Goal: Information Seeking & Learning: Find specific fact

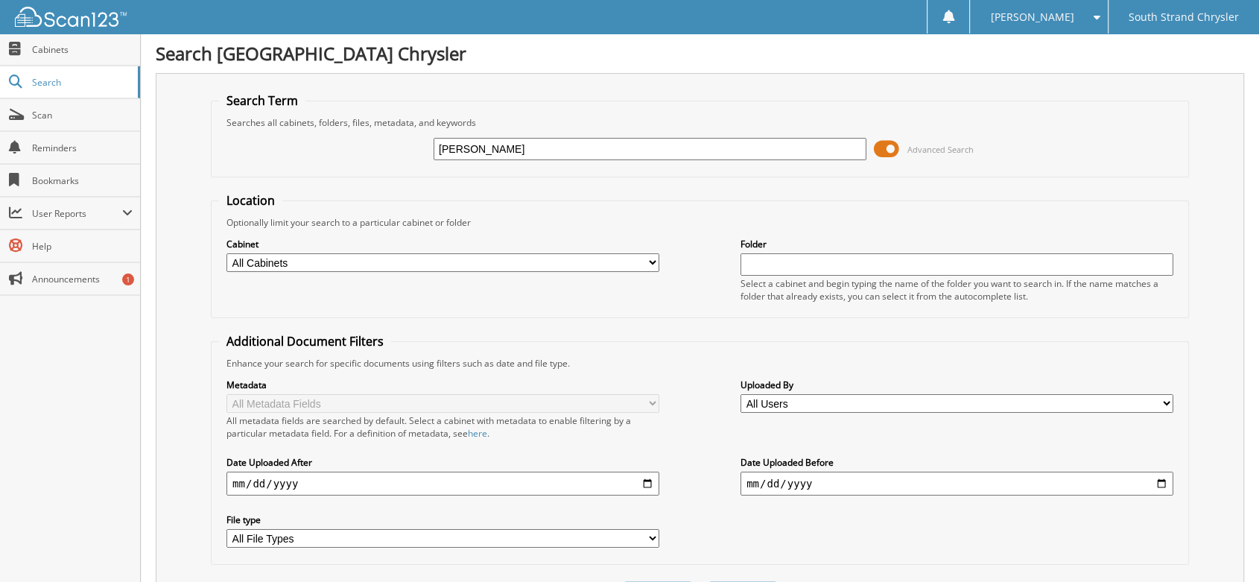
type input "[PERSON_NAME]"
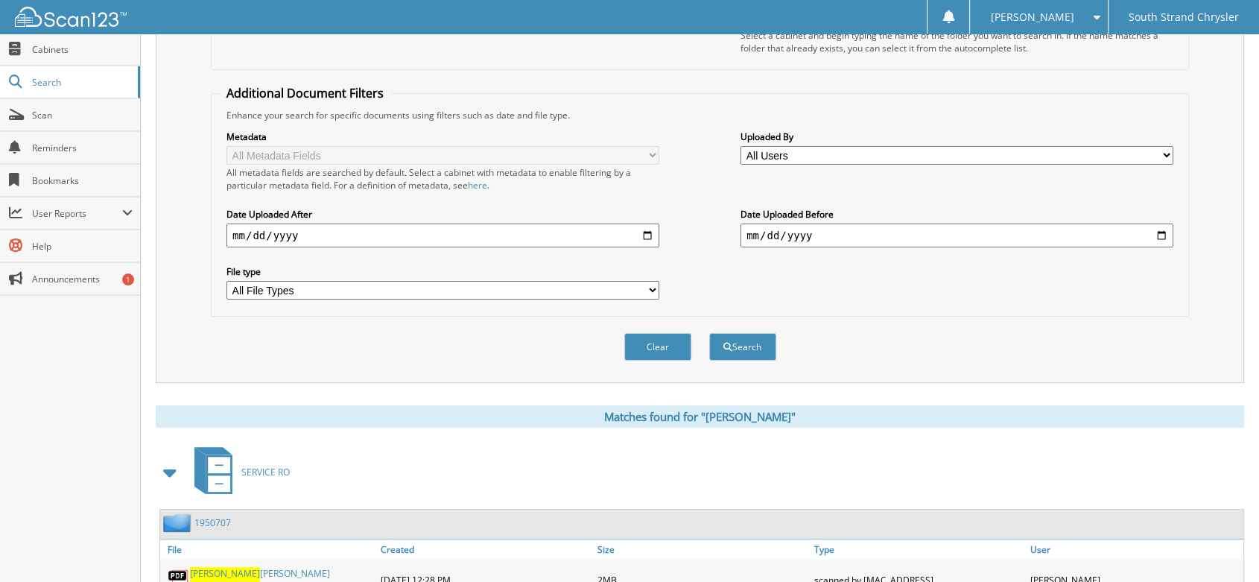
scroll to position [579, 0]
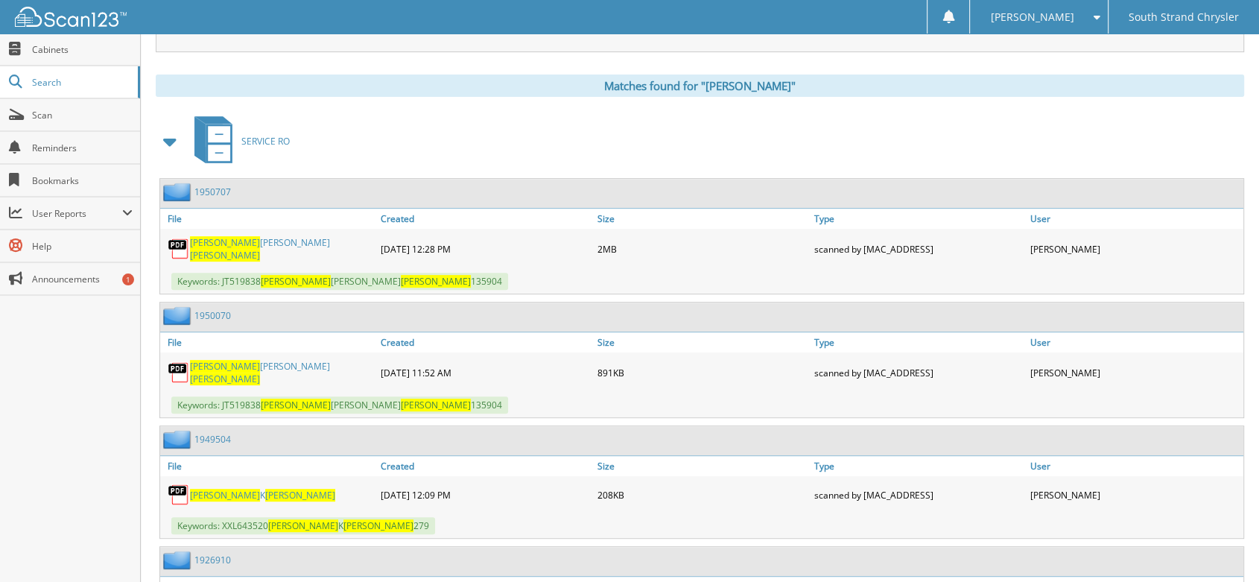
click at [225, 236] on link "[PERSON_NAME]" at bounding box center [281, 248] width 183 height 25
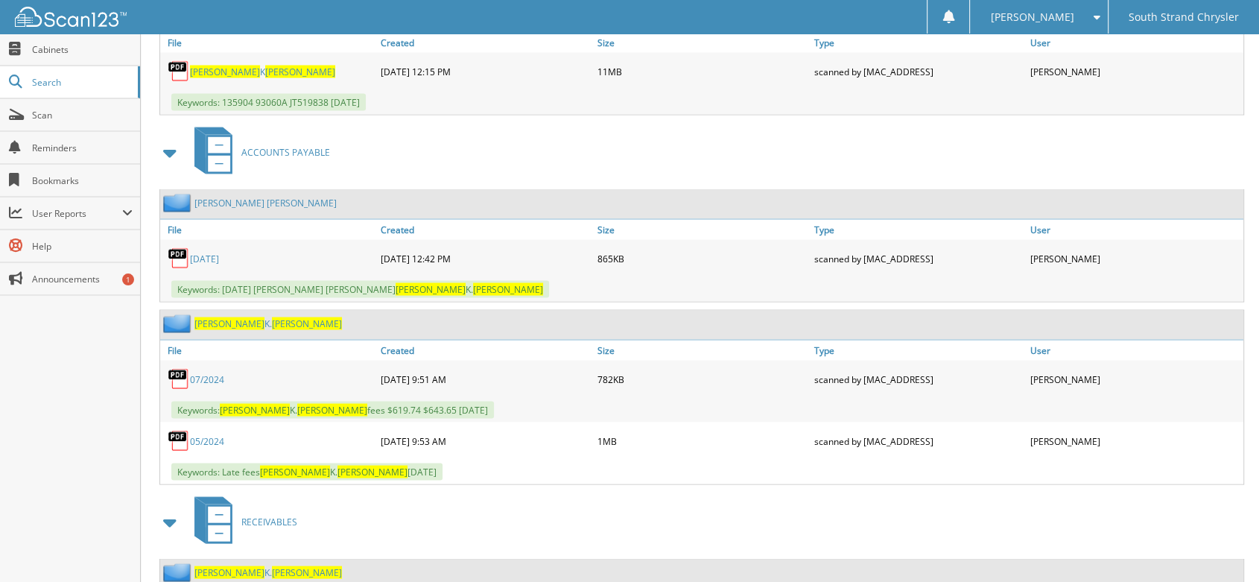
scroll to position [2865, 0]
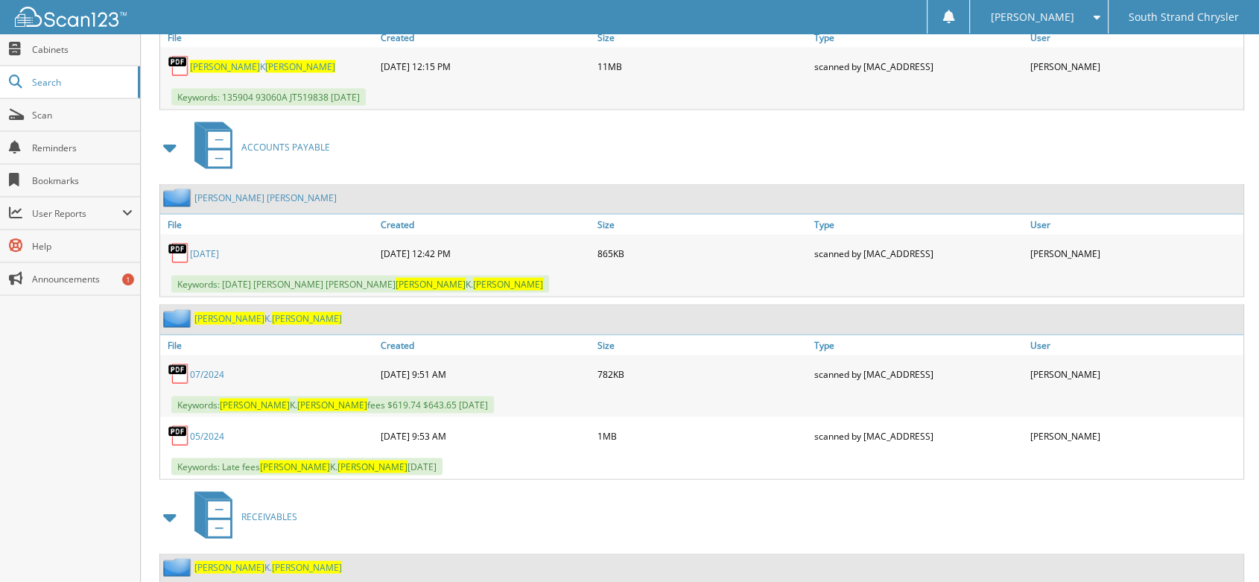
click at [222, 561] on span "[PERSON_NAME]" at bounding box center [229, 567] width 70 height 13
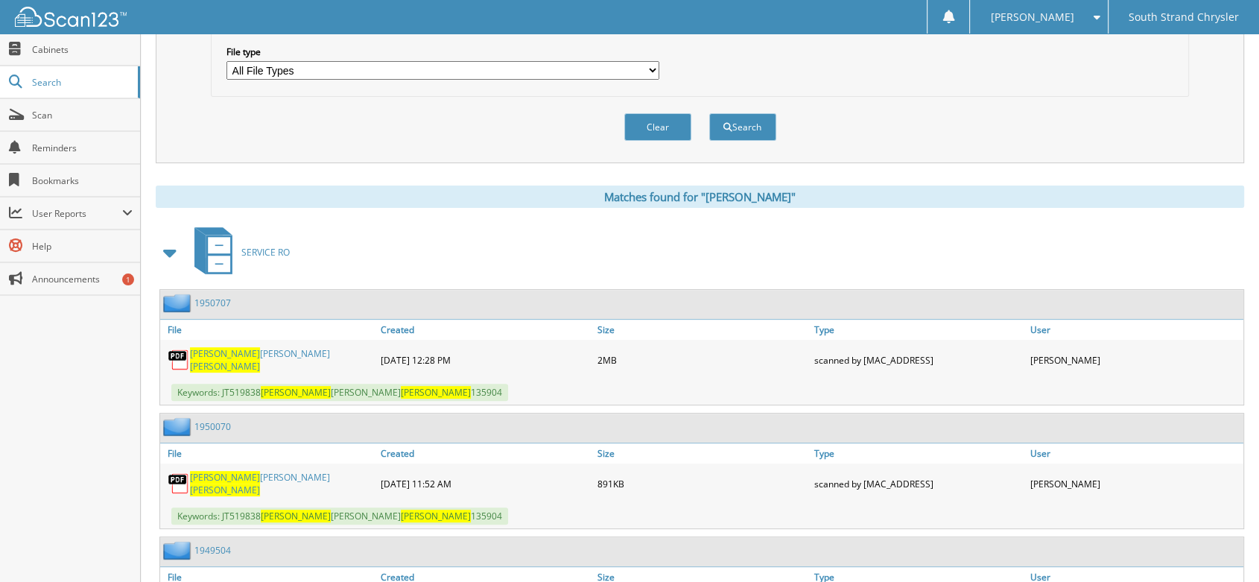
scroll to position [496, 0]
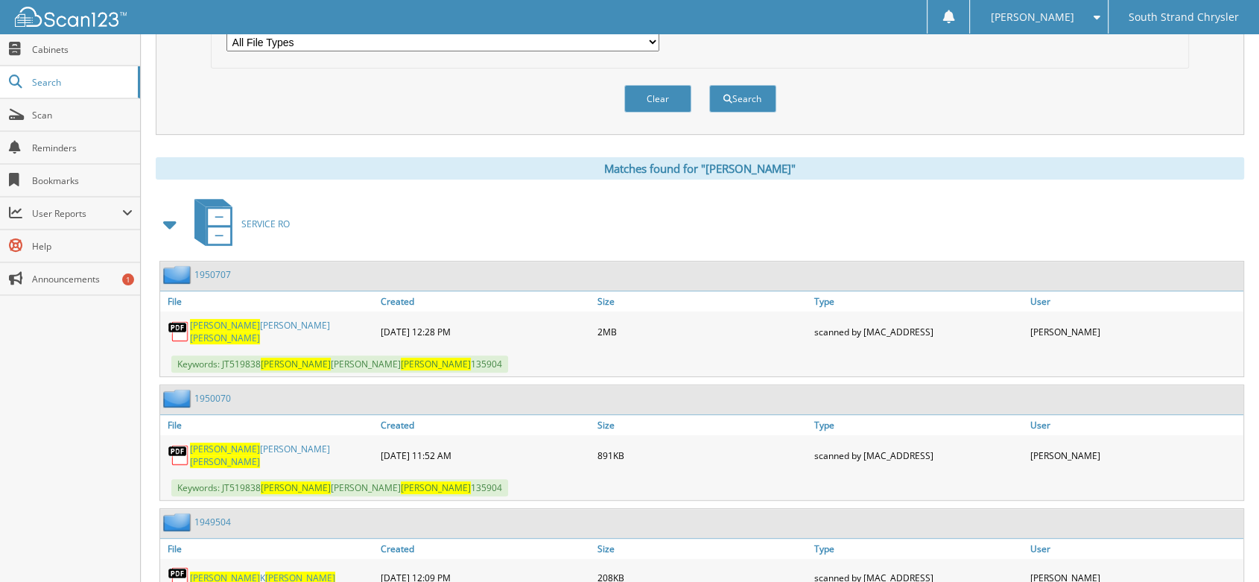
click at [185, 444] on img at bounding box center [179, 455] width 22 height 22
click at [1100, 13] on span at bounding box center [1093, 17] width 14 height 10
click at [1148, 87] on div "Clear Search" at bounding box center [700, 99] width 978 height 60
click at [495, 98] on div "Clear Search" at bounding box center [700, 99] width 978 height 60
click at [192, 442] on span "[PERSON_NAME]" at bounding box center [225, 448] width 70 height 13
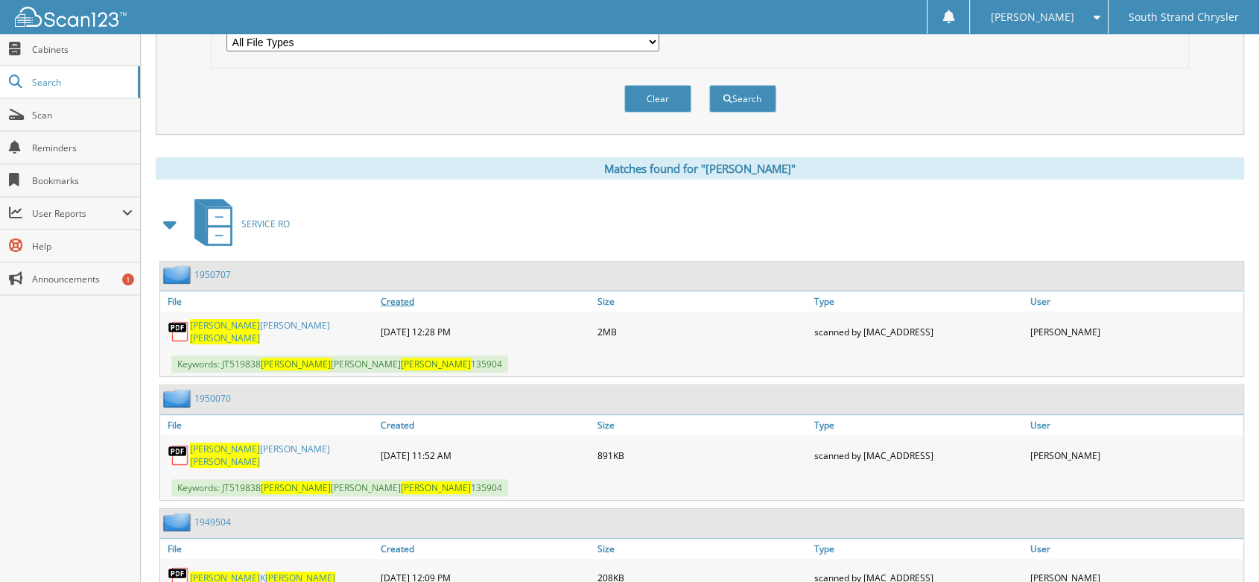
scroll to position [579, 0]
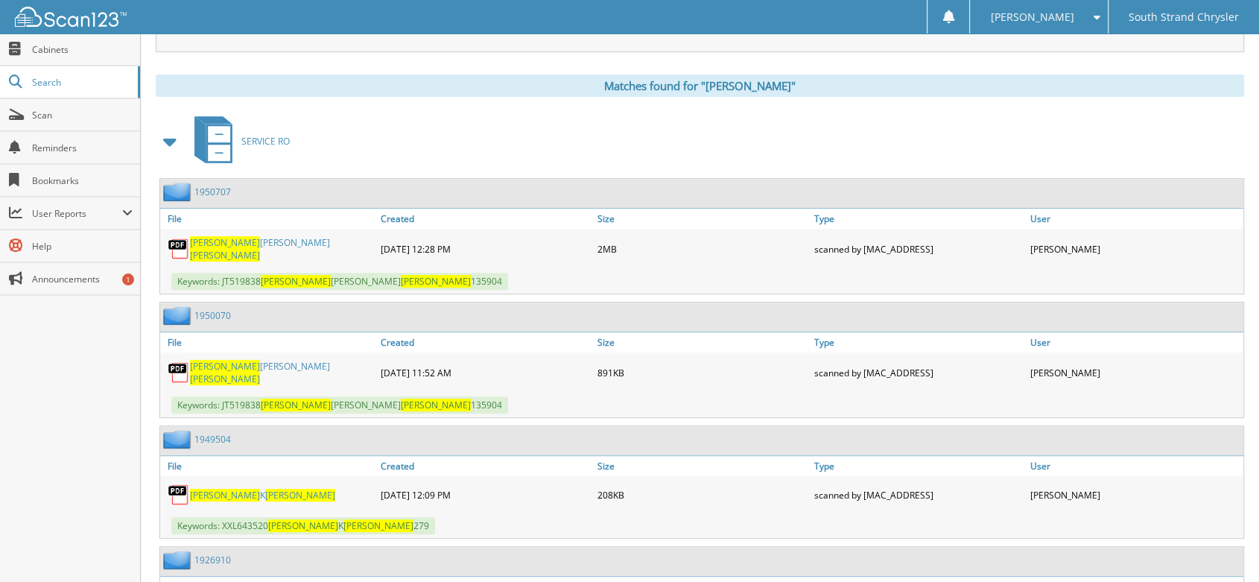
click at [265, 489] on span "[PERSON_NAME]" at bounding box center [300, 495] width 70 height 13
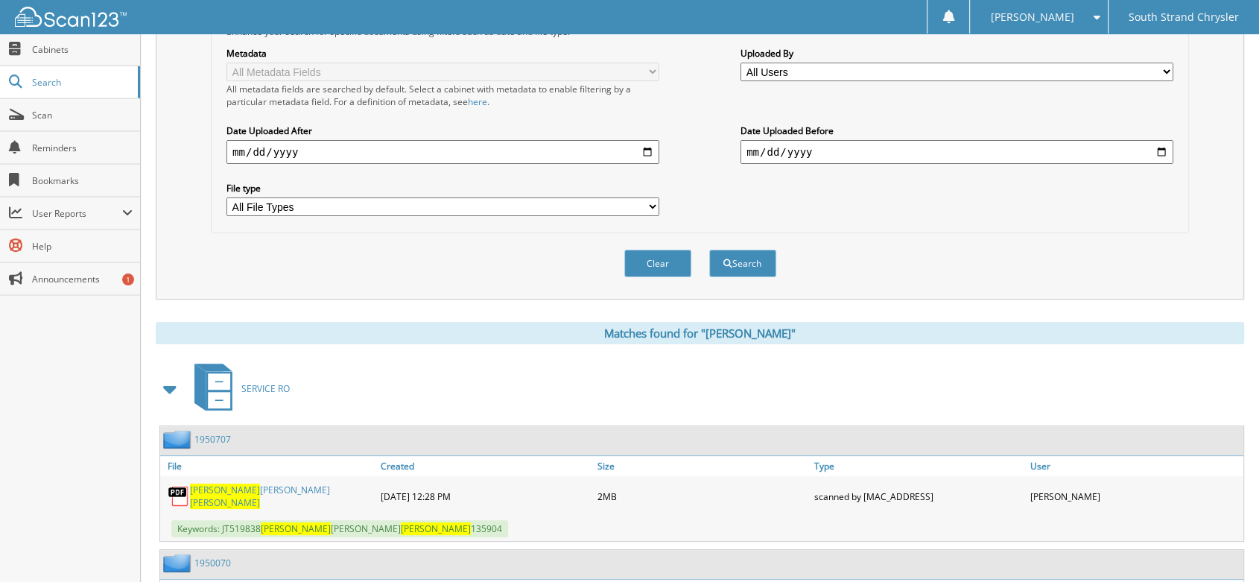
scroll to position [331, 0]
click at [232, 143] on input "date" at bounding box center [442, 153] width 433 height 24
type input "[DATE]"
click at [758, 250] on button "Search" at bounding box center [742, 264] width 67 height 28
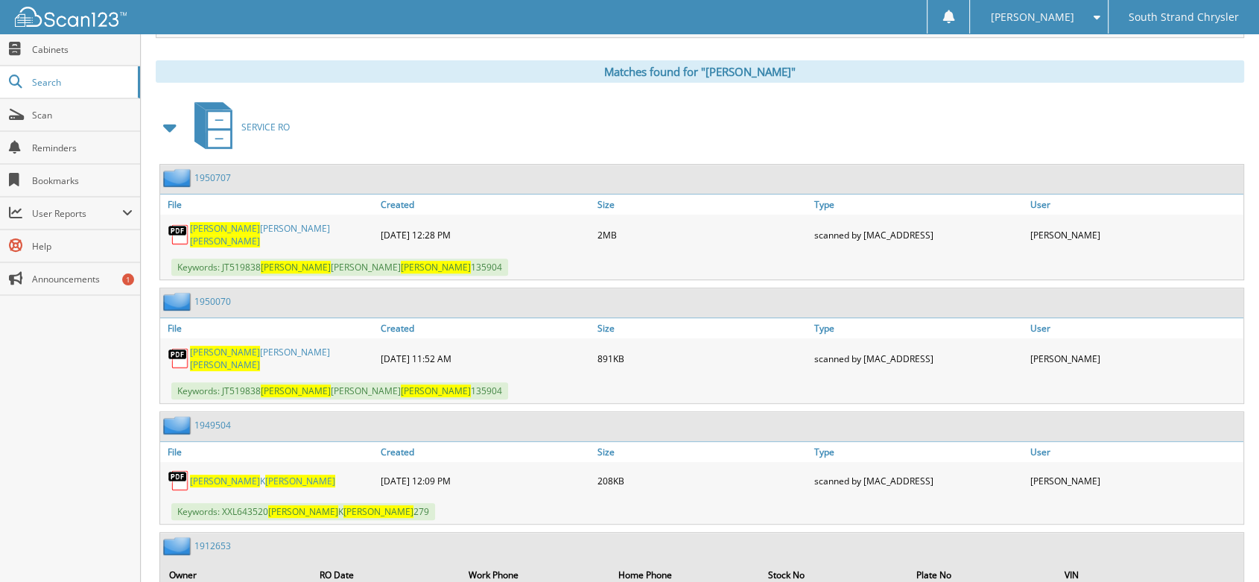
scroll to position [661, 0]
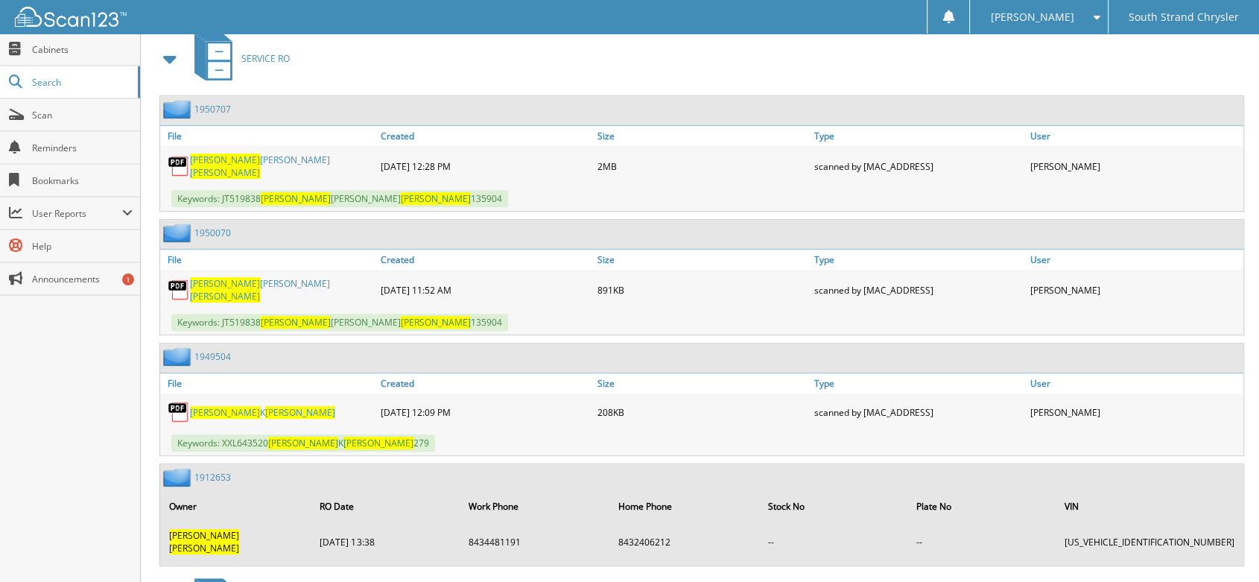
click at [205, 406] on span "[PERSON_NAME]" at bounding box center [225, 412] width 70 height 13
click at [186, 401] on img at bounding box center [179, 412] width 22 height 22
click at [180, 401] on img at bounding box center [179, 412] width 22 height 22
click at [209, 406] on span "[PERSON_NAME]" at bounding box center [225, 412] width 70 height 13
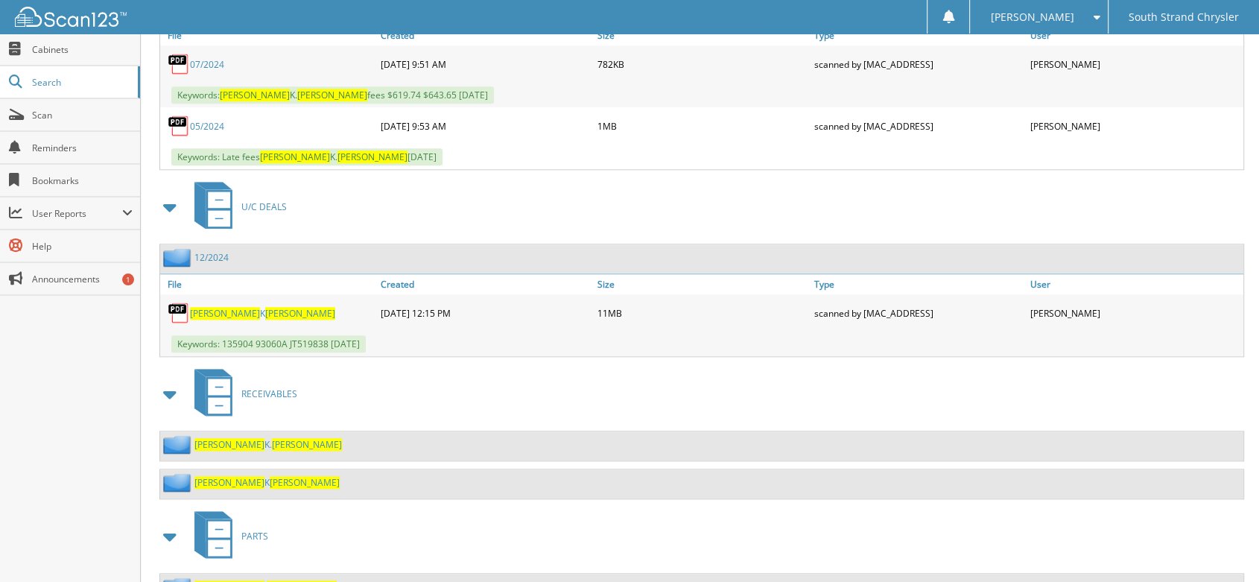
scroll to position [1442, 0]
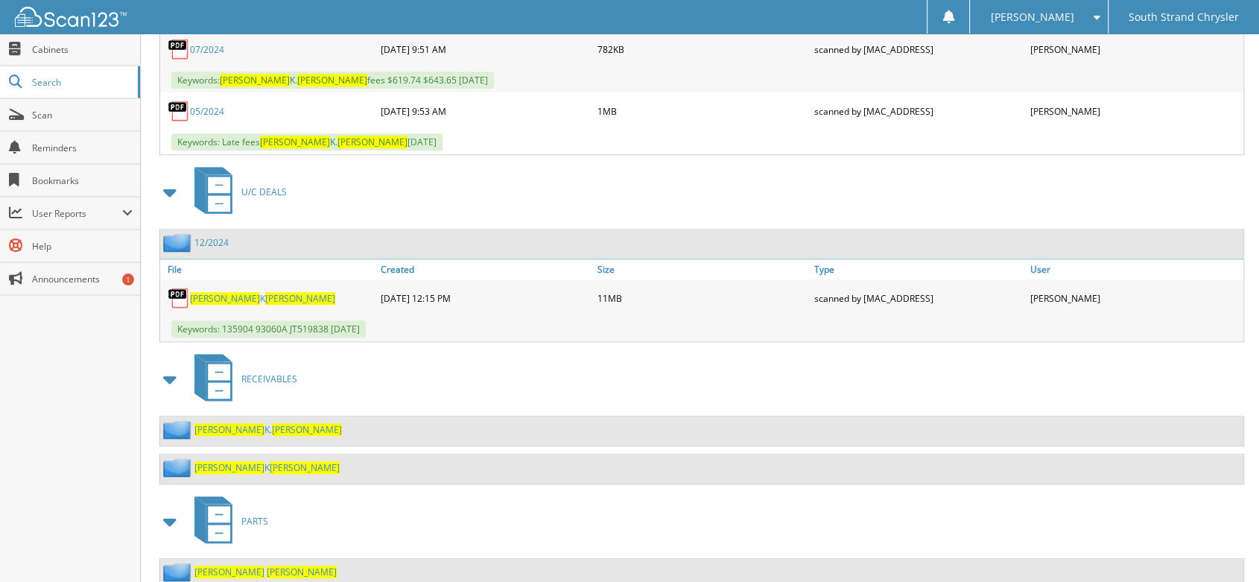
click at [272, 423] on span "[PERSON_NAME]" at bounding box center [307, 429] width 70 height 13
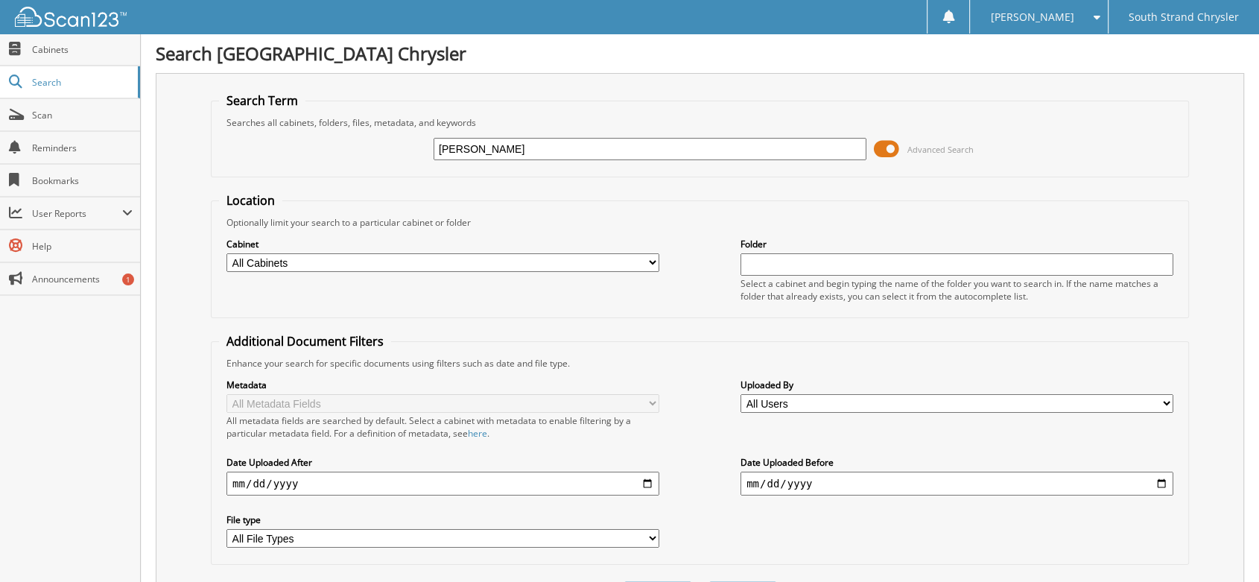
drag, startPoint x: 512, startPoint y: 146, endPoint x: 556, endPoint y: 147, distance: 44.0
click at [556, 147] on input "greene melissa" at bounding box center [650, 149] width 433 height 22
click at [50, 86] on span "Search" at bounding box center [81, 82] width 98 height 13
click at [48, 81] on span "Search" at bounding box center [81, 82] width 98 height 13
click at [86, 57] on link "Cabinets" at bounding box center [70, 50] width 140 height 32
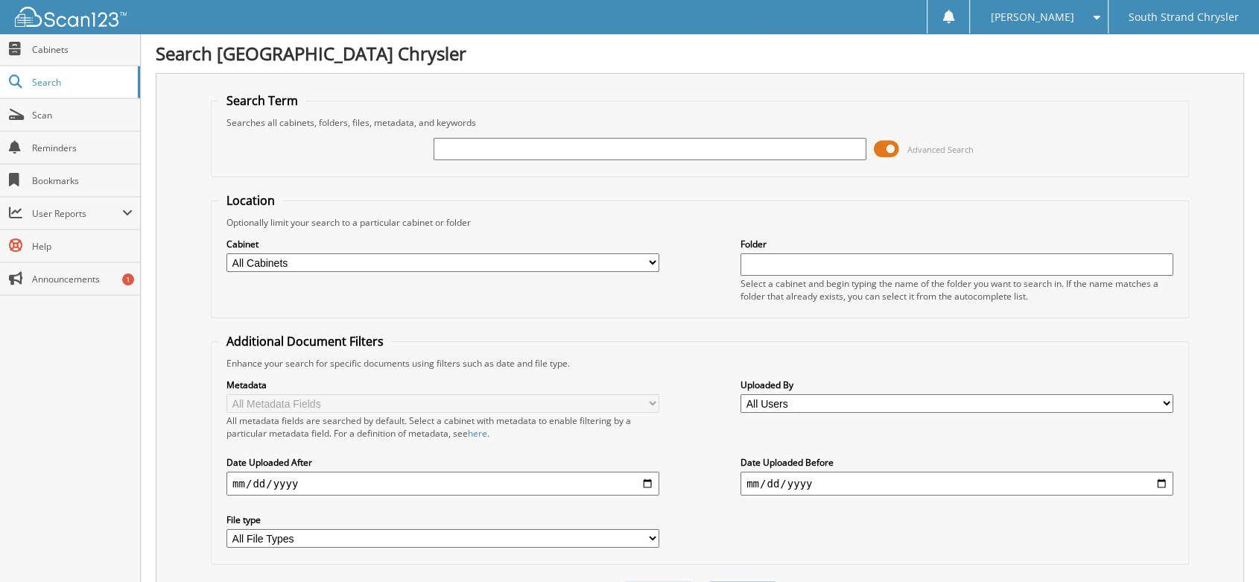
click at [462, 145] on input "text" at bounding box center [650, 149] width 433 height 22
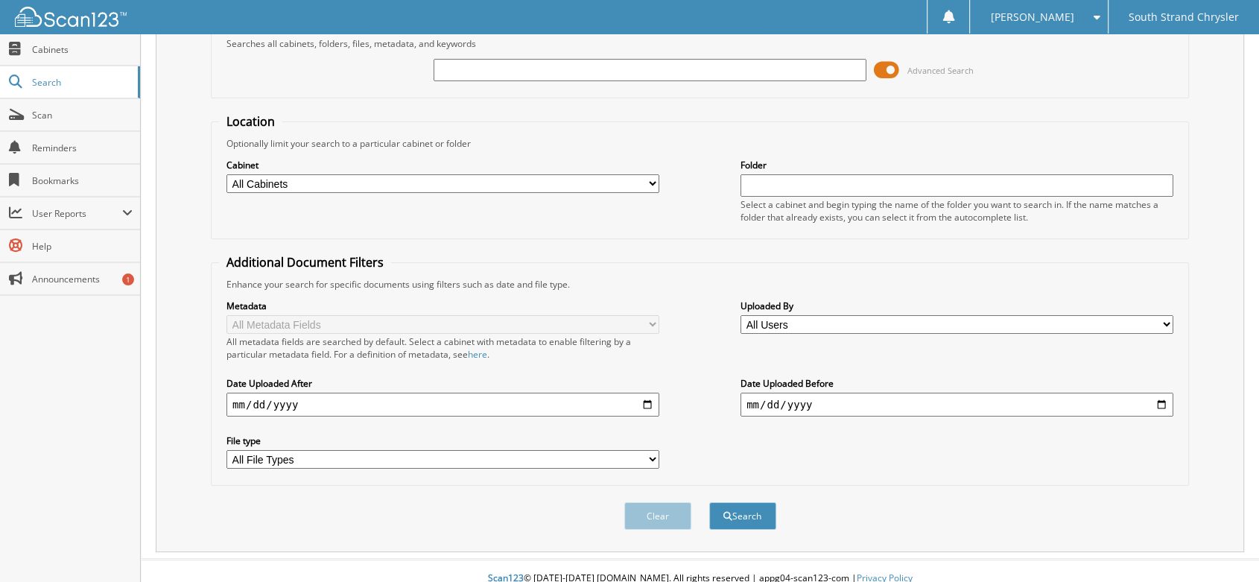
click at [647, 450] on select "All File Types EXE PDF" at bounding box center [442, 459] width 433 height 19
click at [652, 450] on select "All File Types EXE PDF" at bounding box center [442, 459] width 433 height 19
click at [121, 57] on link "Cabinets" at bounding box center [70, 50] width 140 height 32
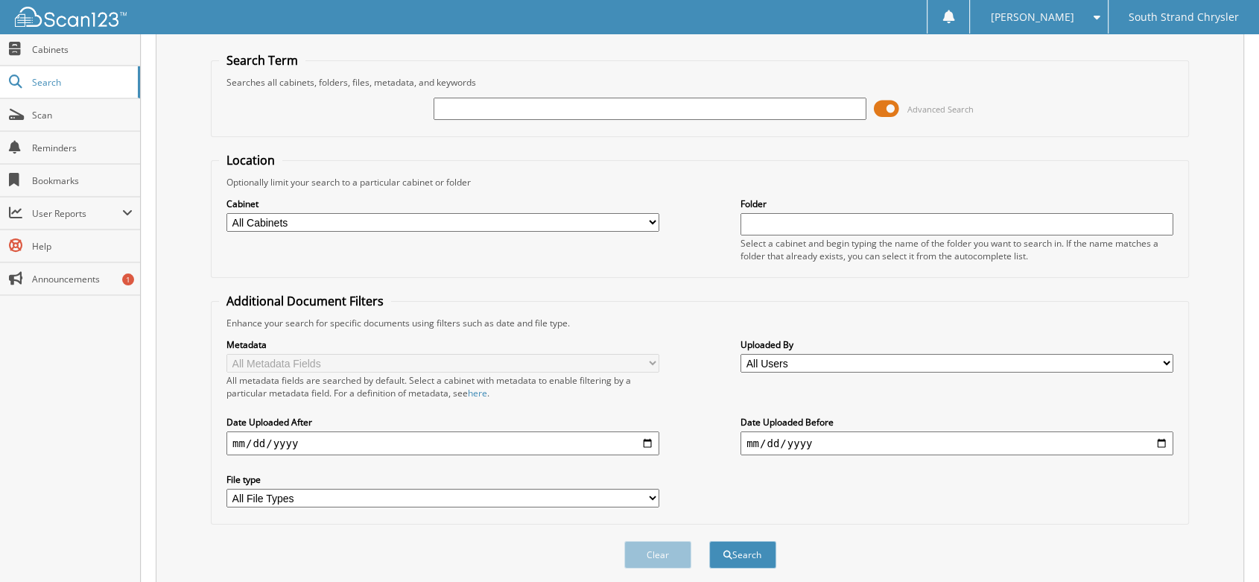
scroll to position [79, 0]
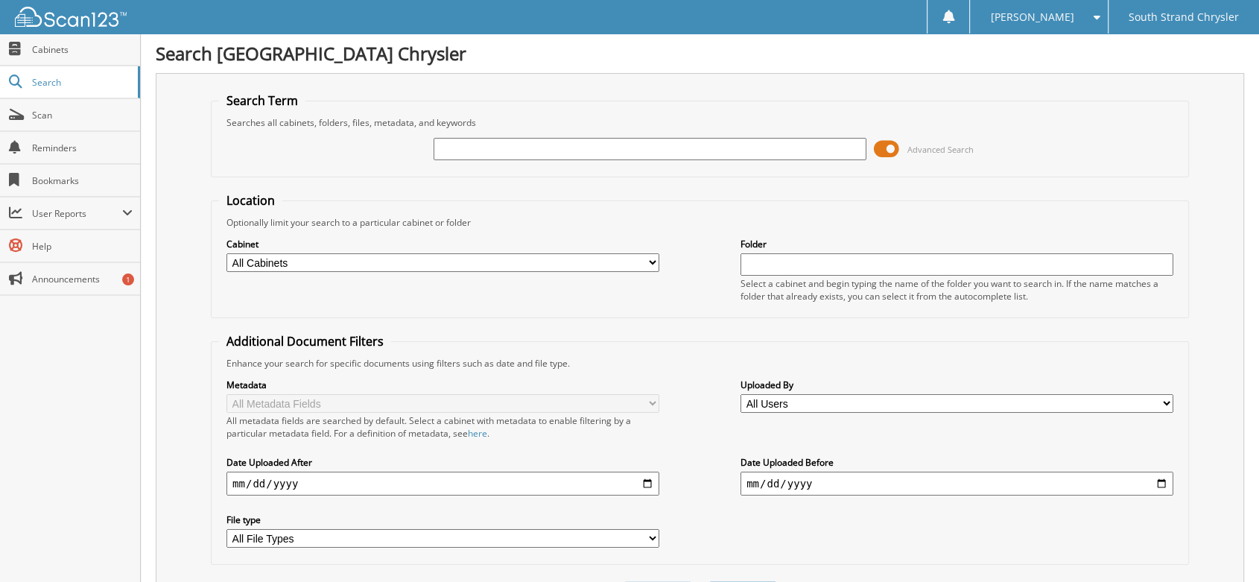
click at [455, 153] on input "text" at bounding box center [650, 149] width 433 height 22
type input "payroll"
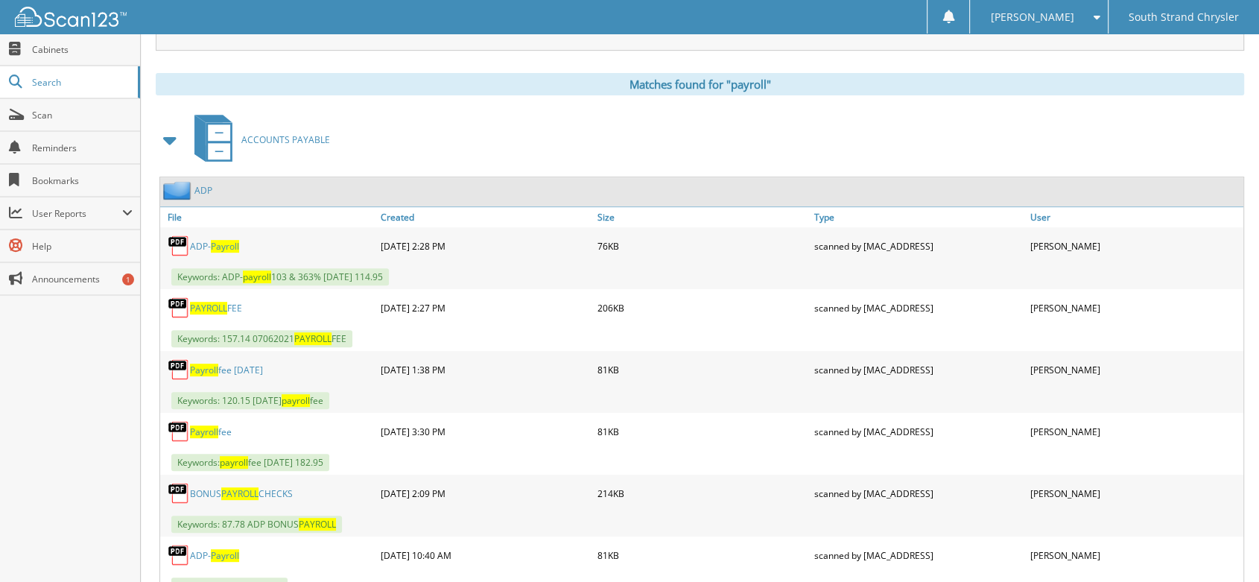
scroll to position [638, 0]
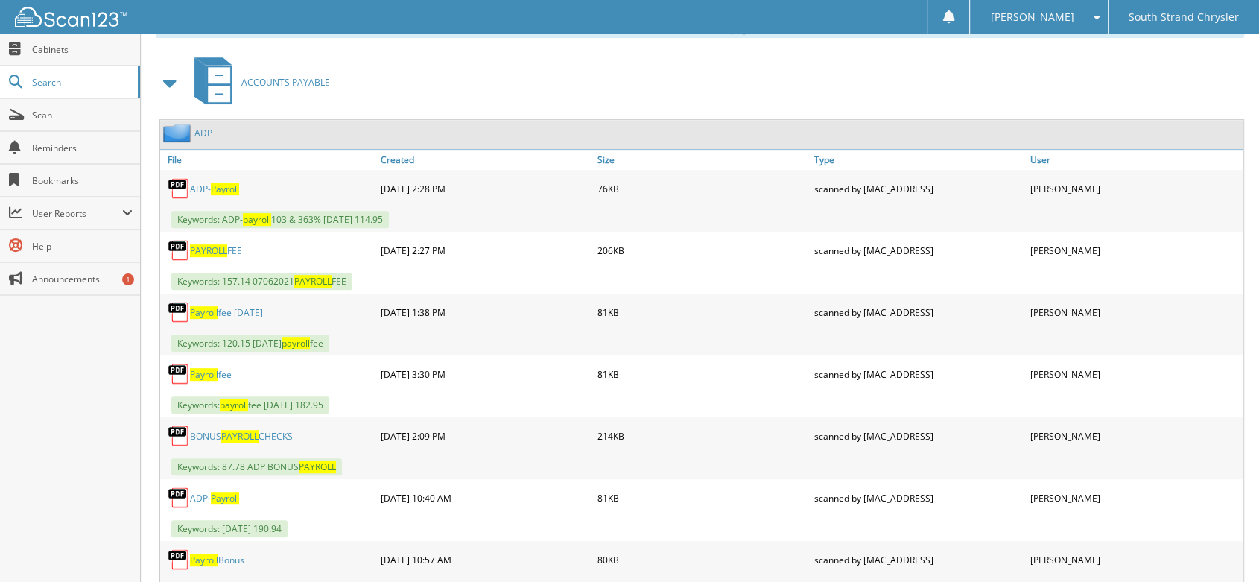
click at [202, 368] on span "Payroll" at bounding box center [204, 374] width 28 height 13
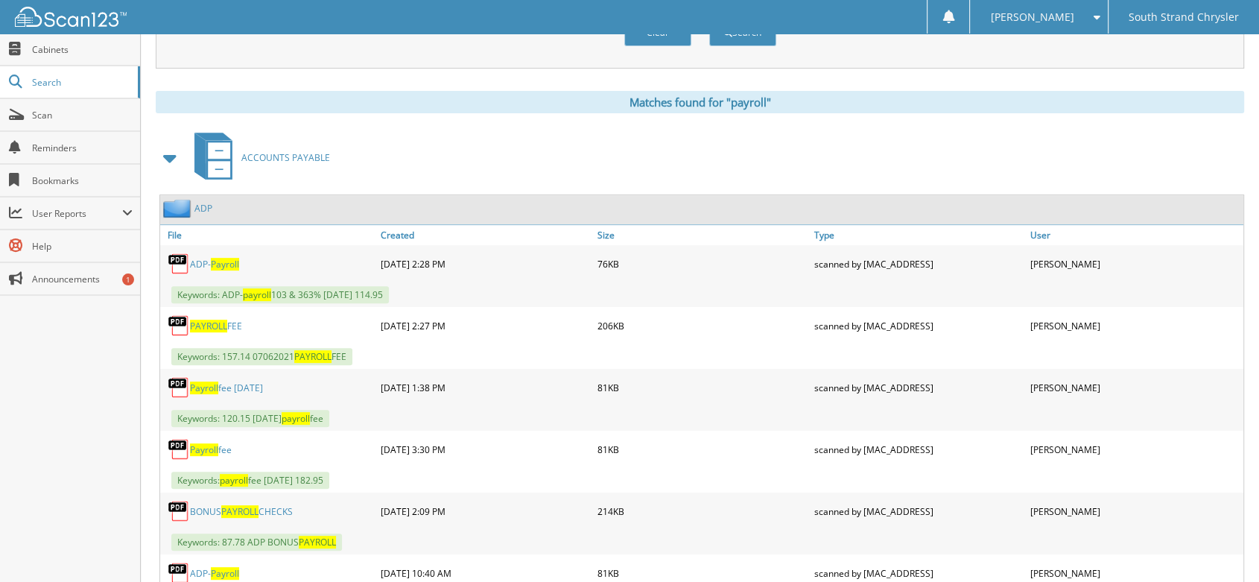
scroll to position [555, 0]
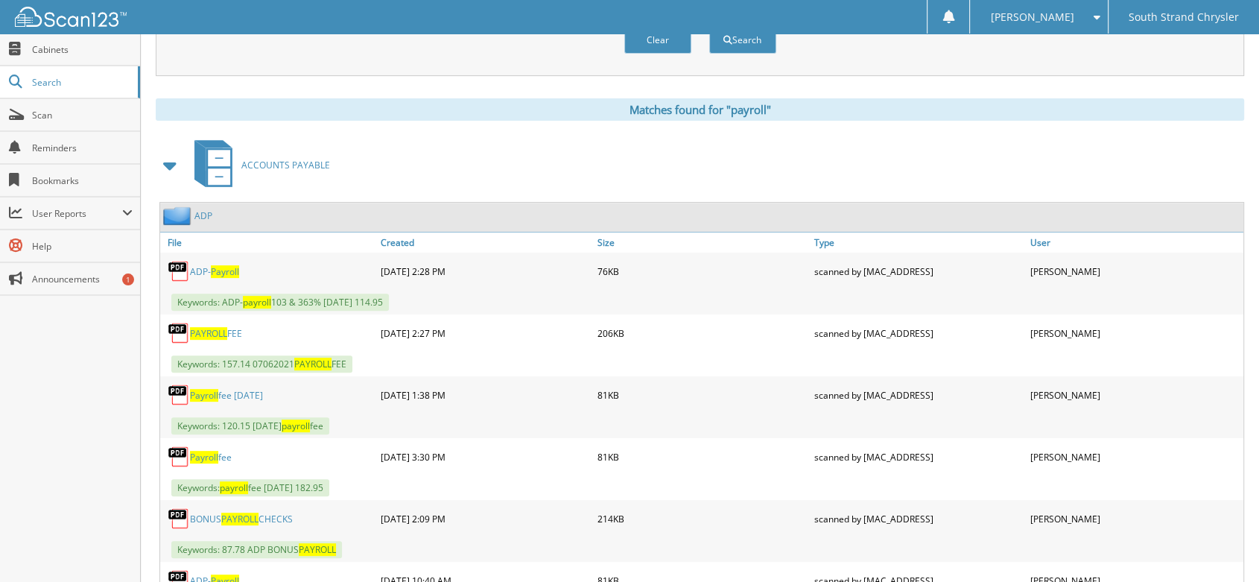
click at [217, 265] on span "Payroll" at bounding box center [225, 271] width 28 height 13
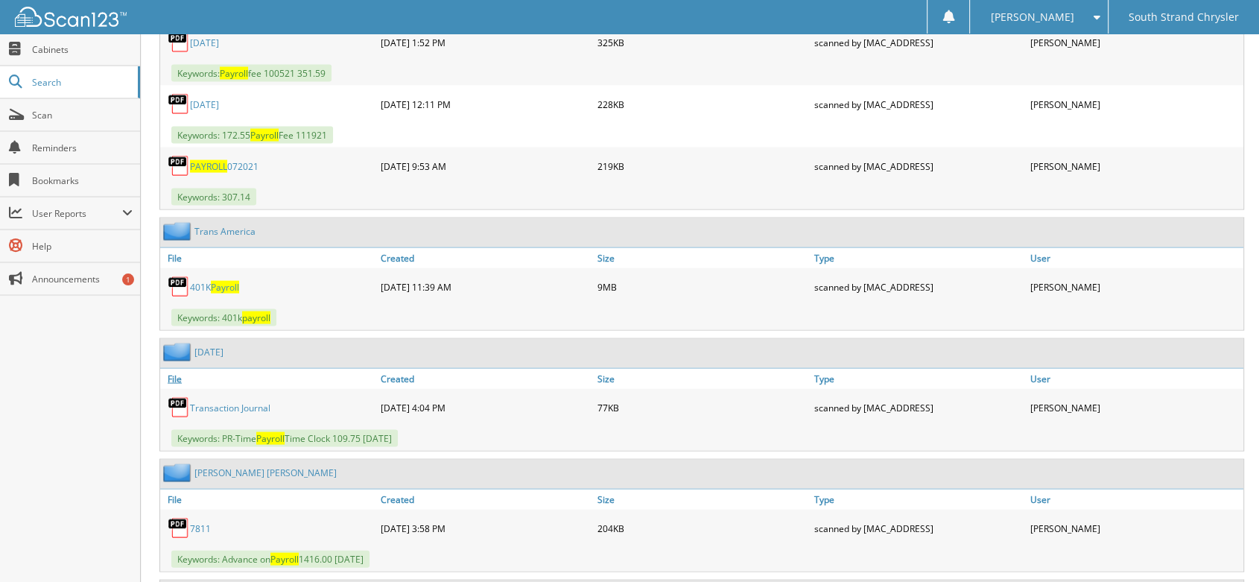
scroll to position [3038, 0]
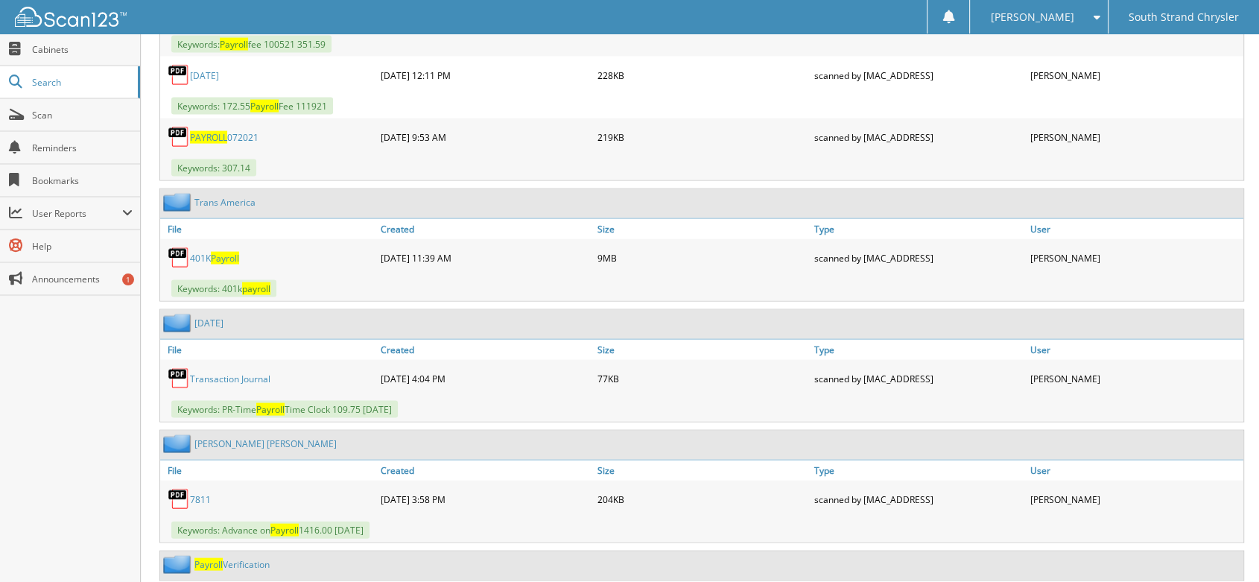
click at [194, 493] on link "7811" at bounding box center [200, 499] width 21 height 13
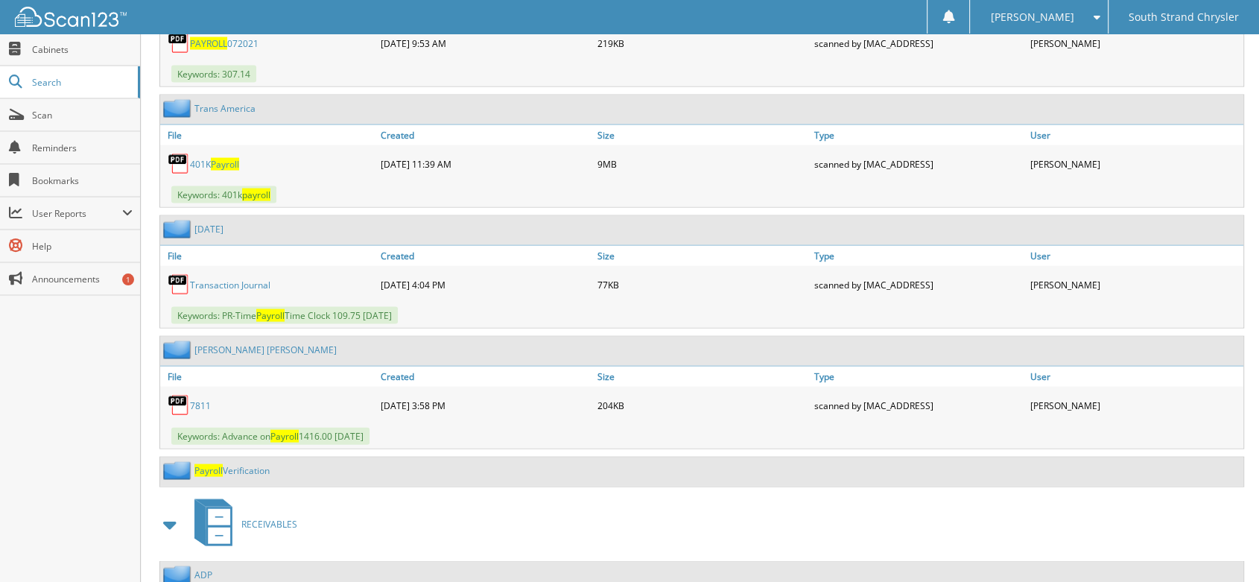
scroll to position [3049, 0]
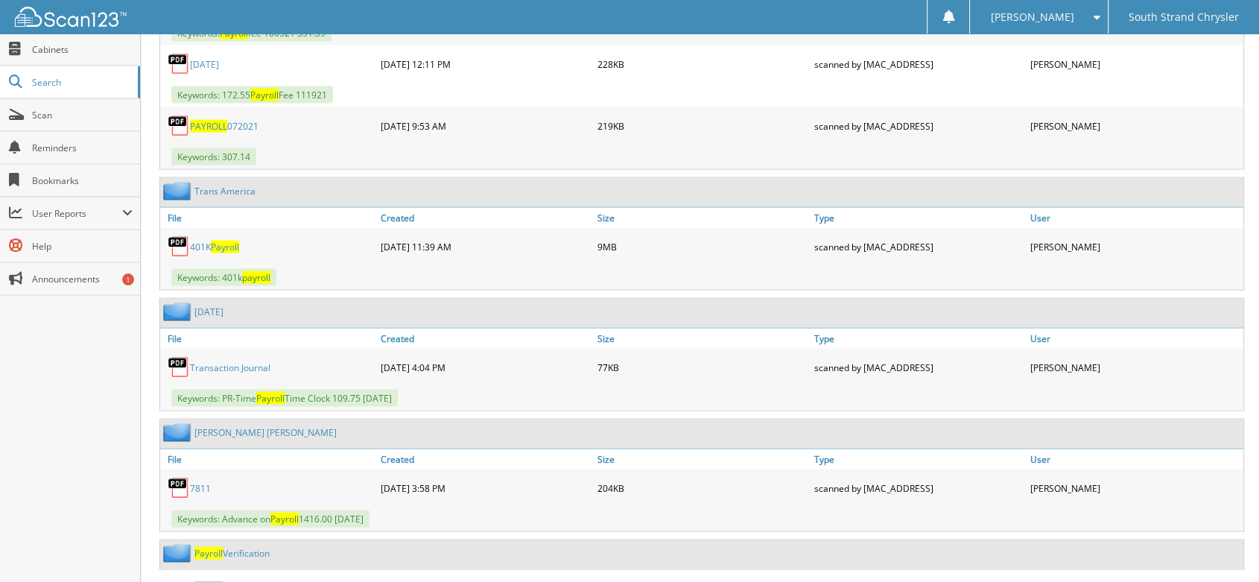
click at [245, 361] on link "Transaction Journal" at bounding box center [230, 367] width 80 height 13
click at [197, 241] on link "401K Payroll" at bounding box center [214, 247] width 49 height 13
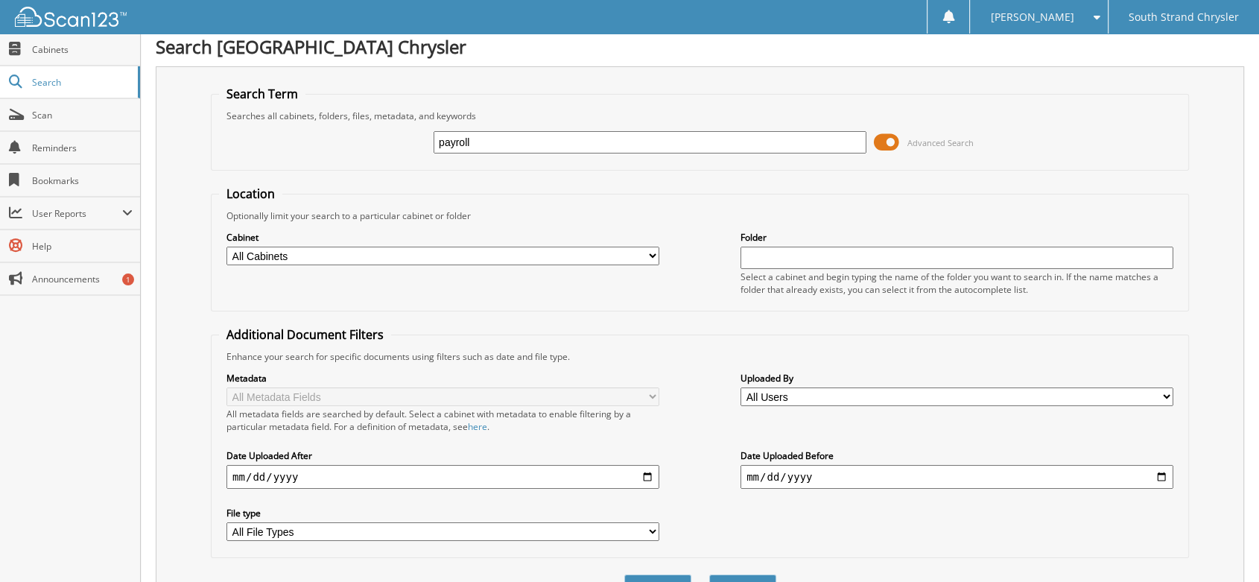
scroll to position [0, 0]
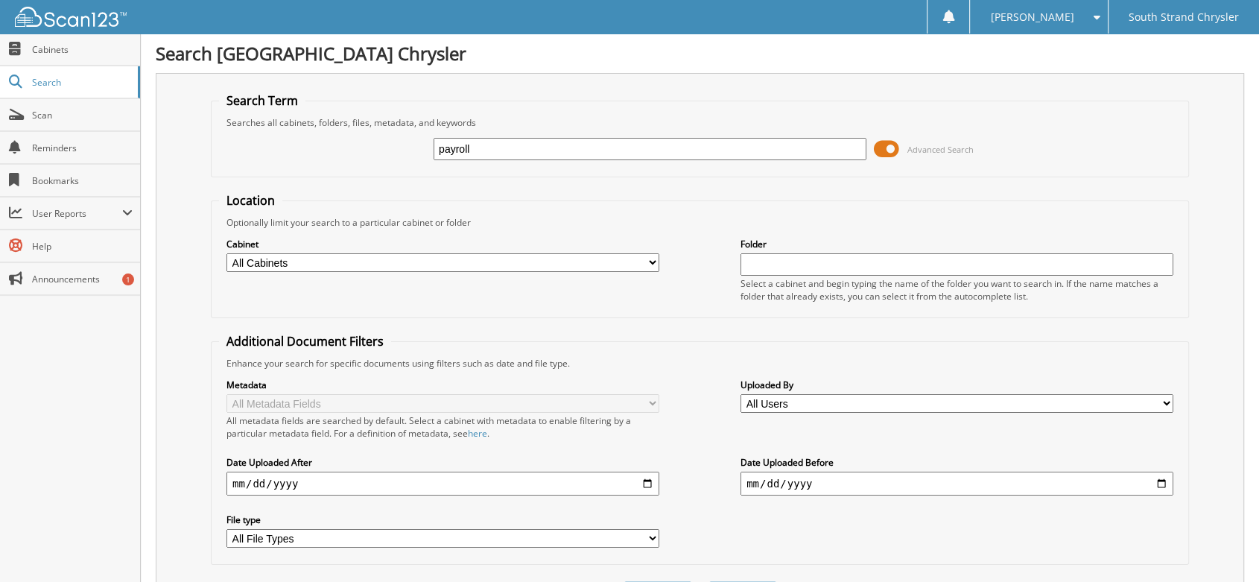
click at [436, 146] on input "payroll" at bounding box center [650, 149] width 433 height 22
type input "employees payroll"
click at [490, 145] on input "employees payroll" at bounding box center [650, 149] width 433 height 22
type input "employee payroll"
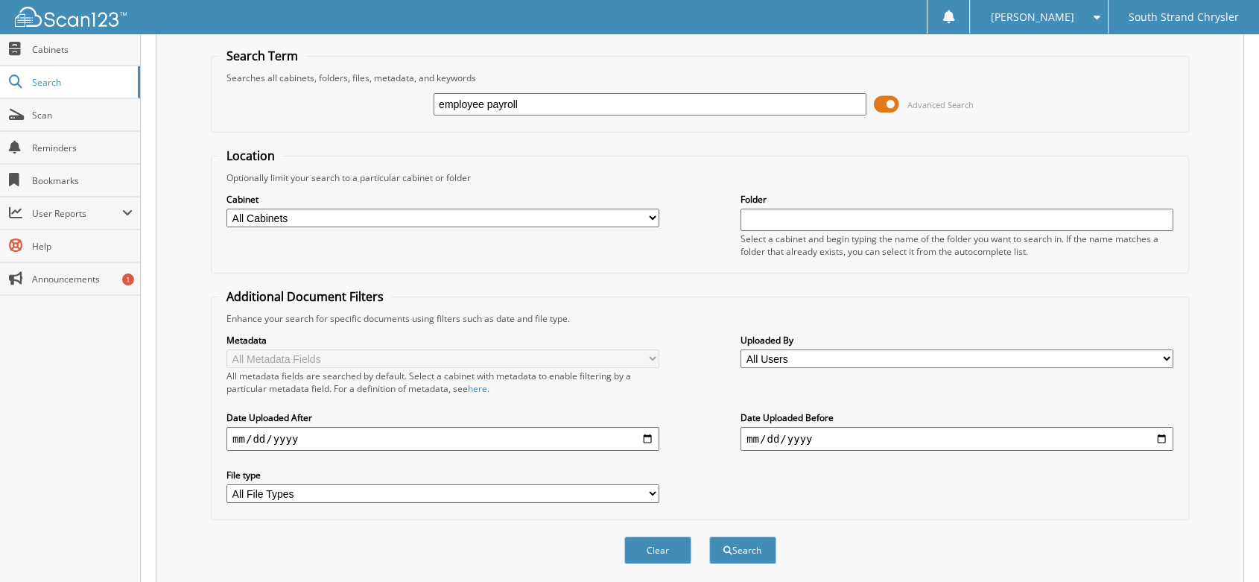
scroll to position [131, 0]
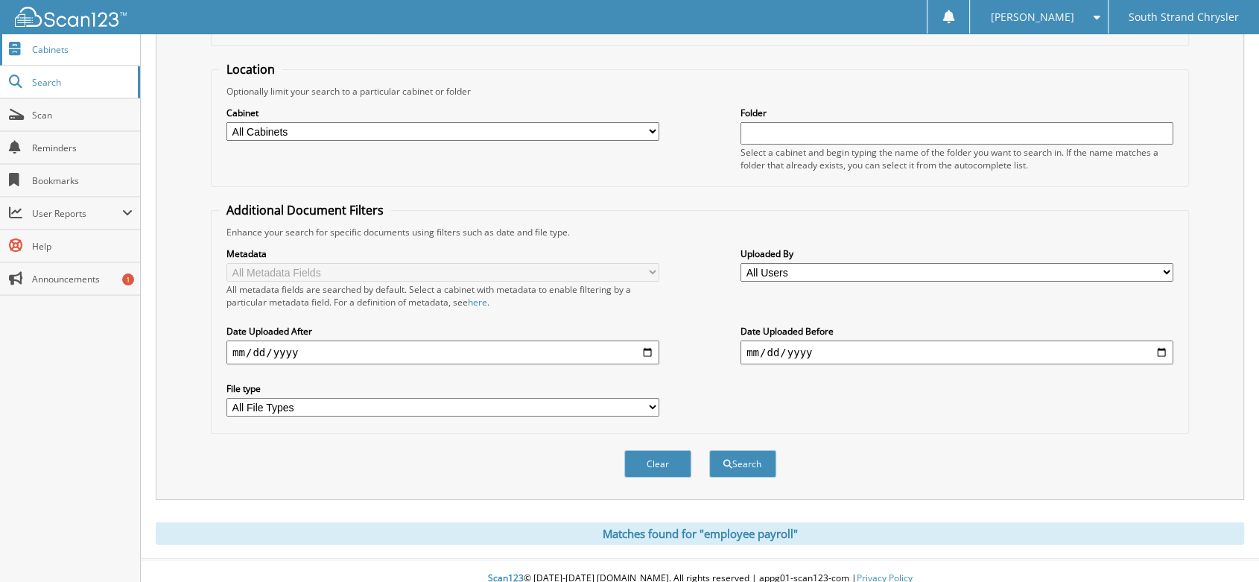
click at [61, 51] on span "Cabinets" at bounding box center [82, 49] width 101 height 13
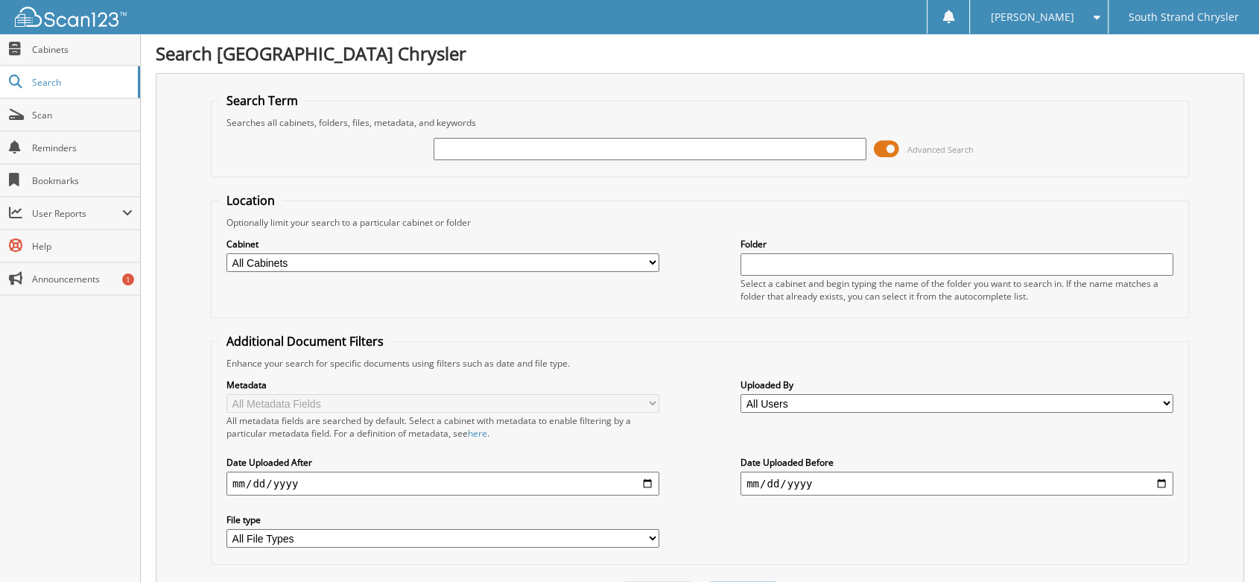
click at [518, 147] on input "text" at bounding box center [650, 149] width 433 height 22
click at [482, 147] on input "text" at bounding box center [650, 149] width 433 height 22
click at [45, 47] on span "Cabinets" at bounding box center [82, 49] width 101 height 13
type input "nissan of sumter"
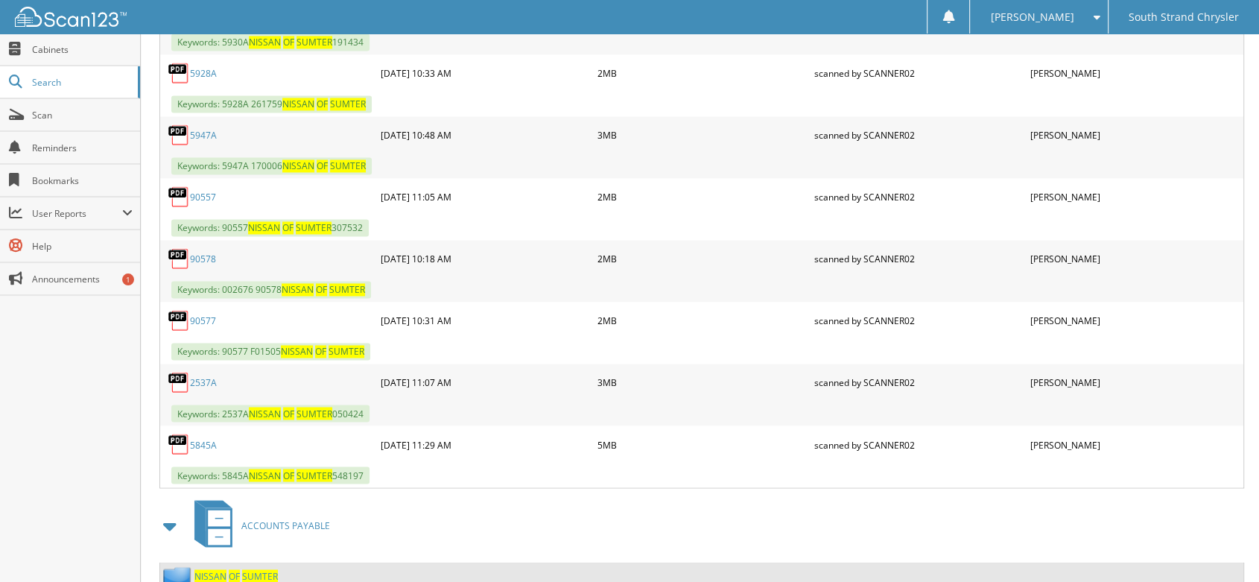
scroll to position [2438, 0]
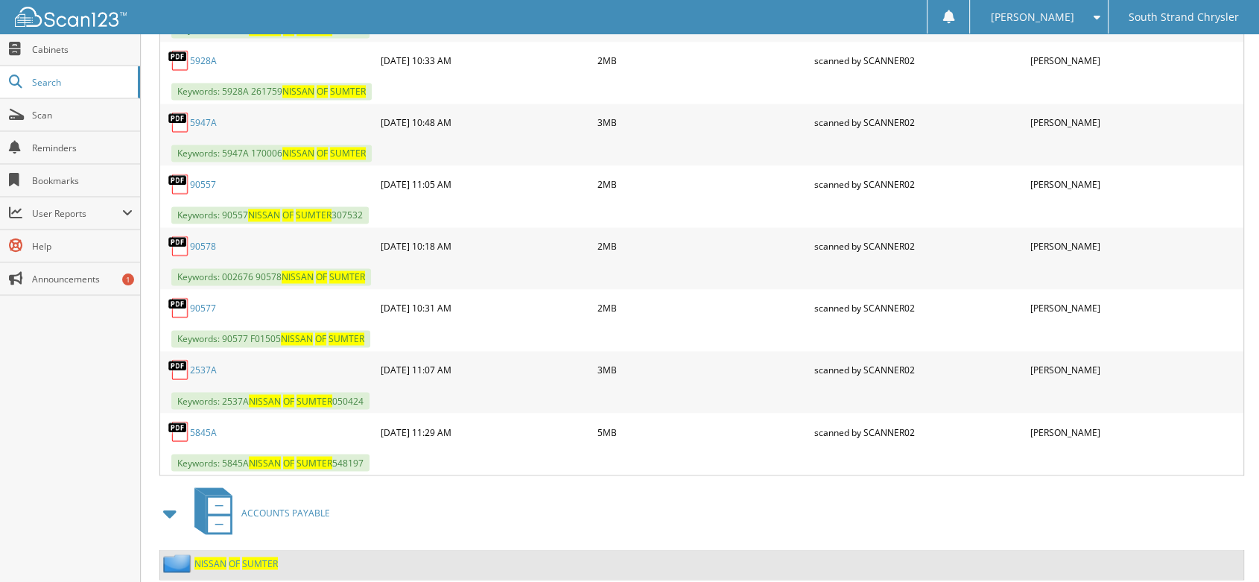
click at [271, 506] on span "ACCOUNTS PAYABLE" at bounding box center [285, 512] width 89 height 13
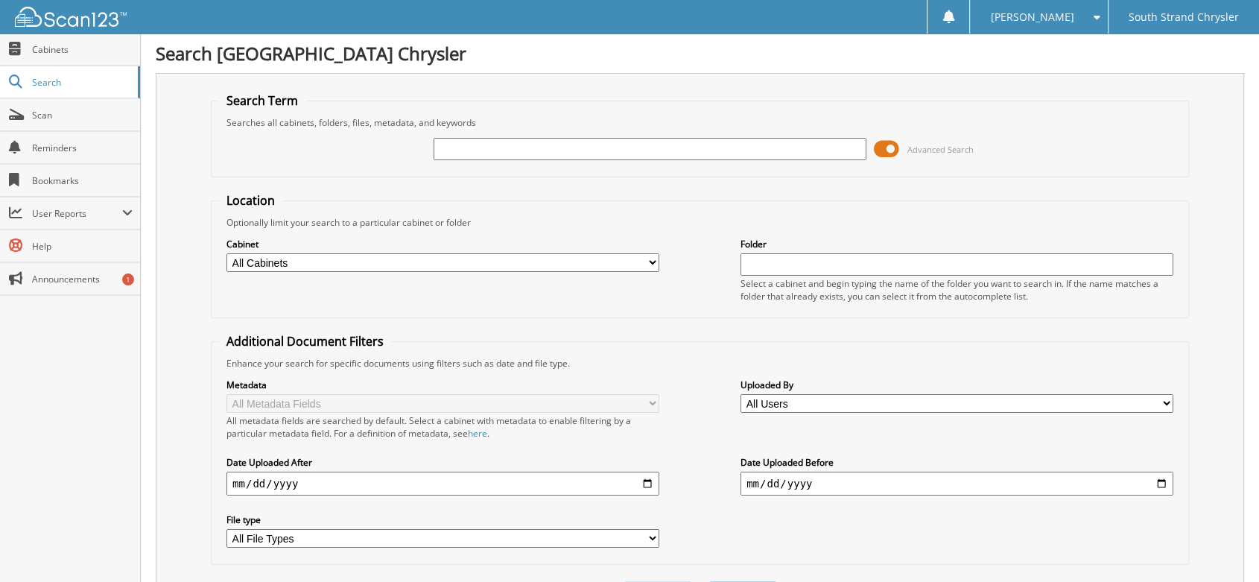
type input "o"
type input "south strand chrysler"
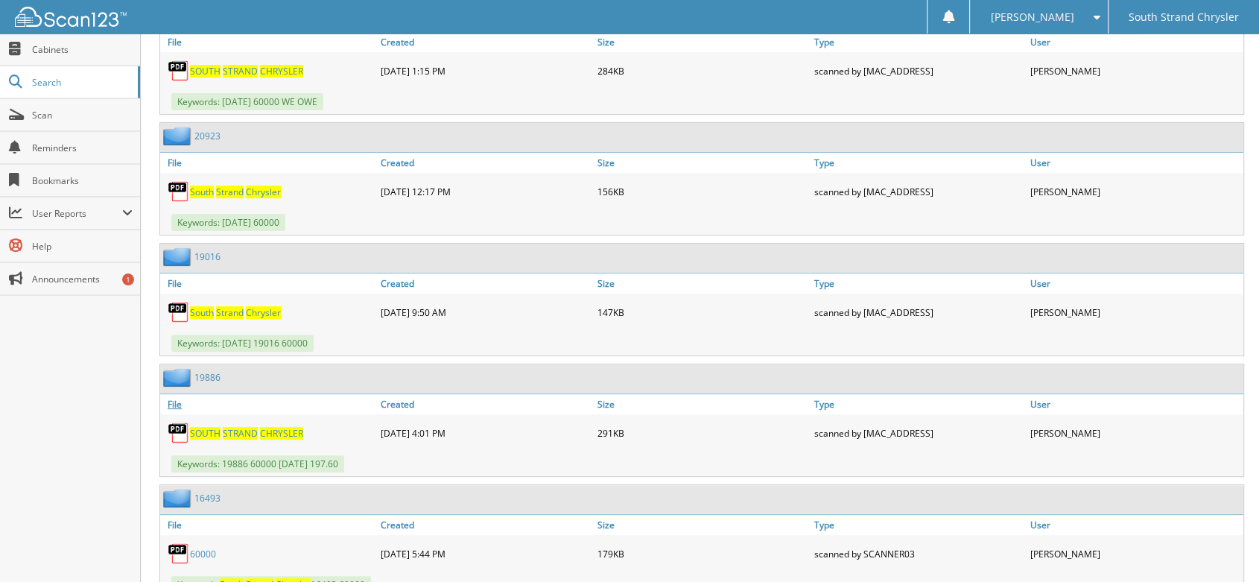
scroll to position [11503, 0]
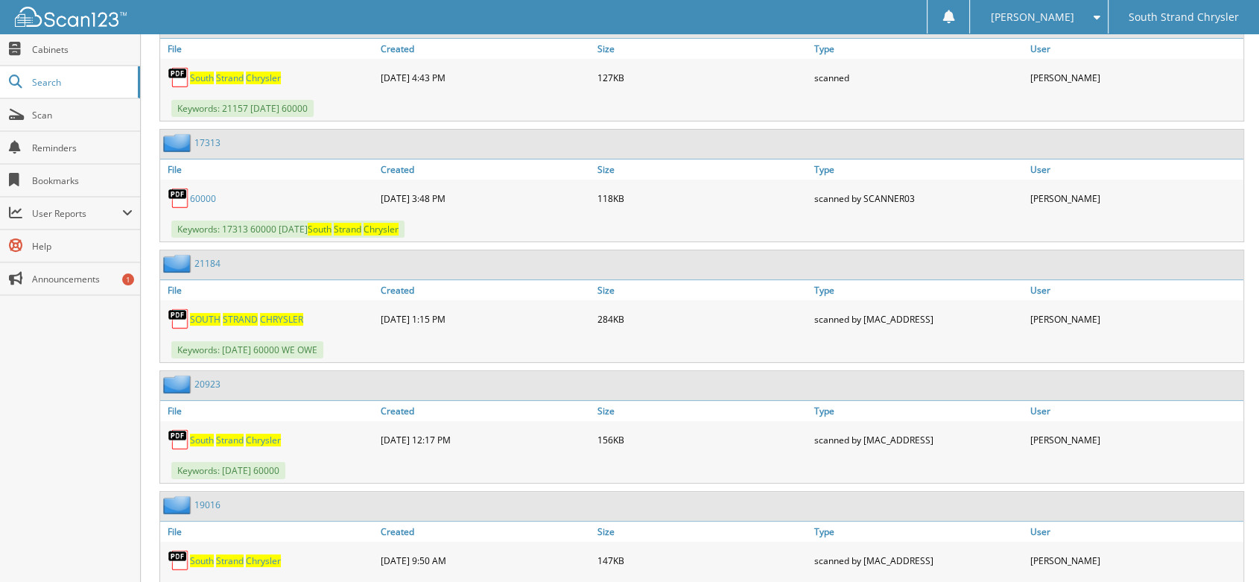
click at [195, 313] on span "SOUTH" at bounding box center [205, 319] width 31 height 13
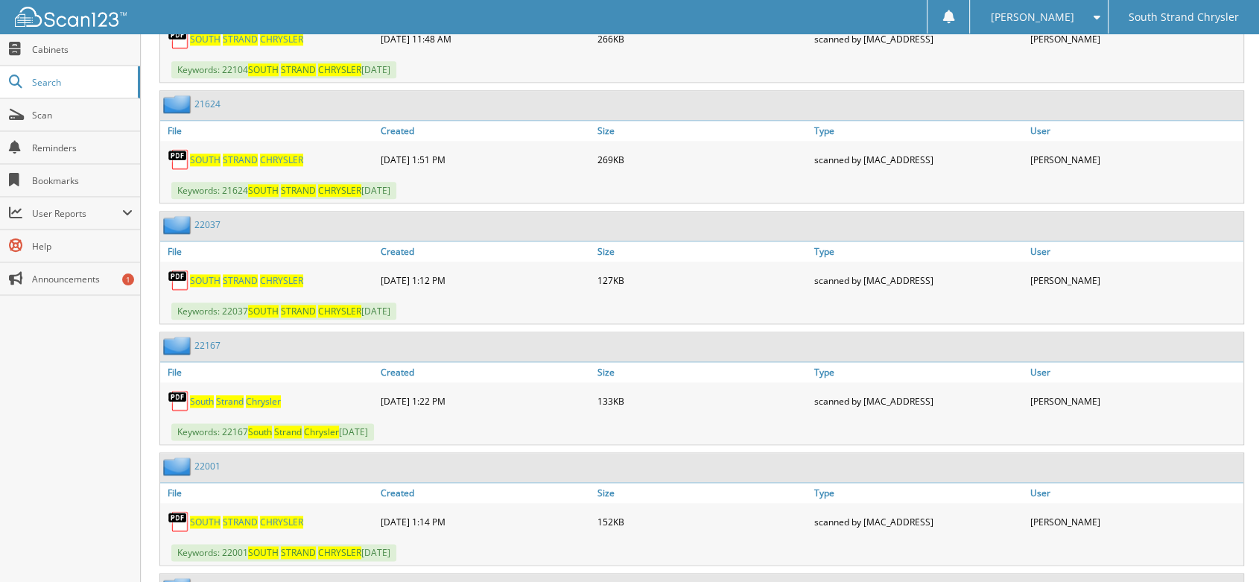
scroll to position [0, 0]
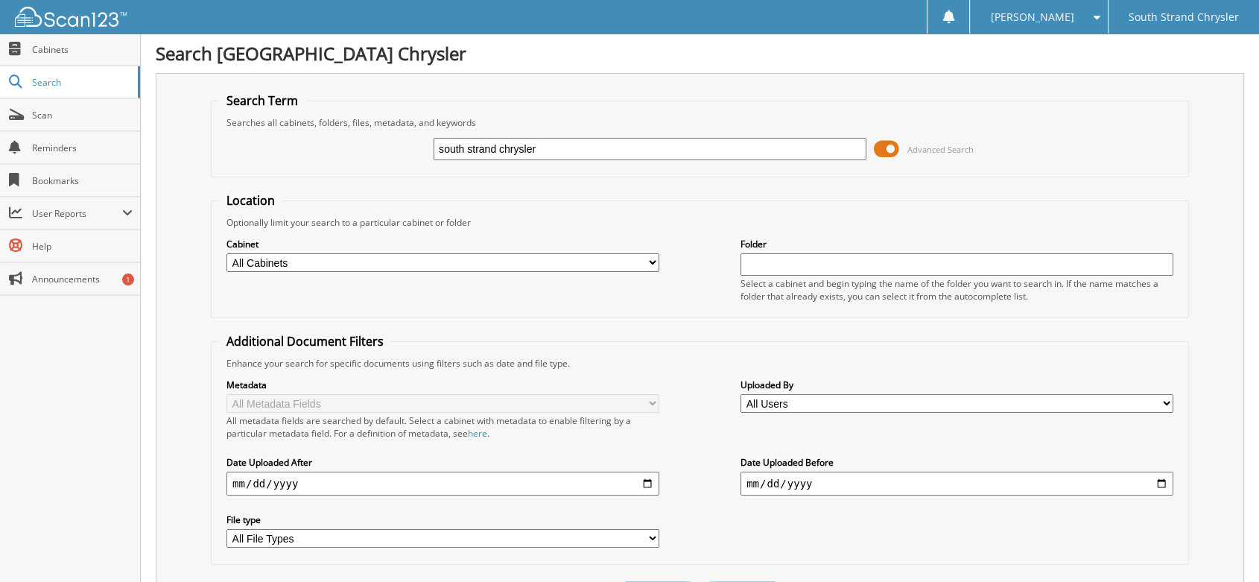
click at [746, 471] on input "date" at bounding box center [956, 483] width 433 height 24
type input "[DATE]"
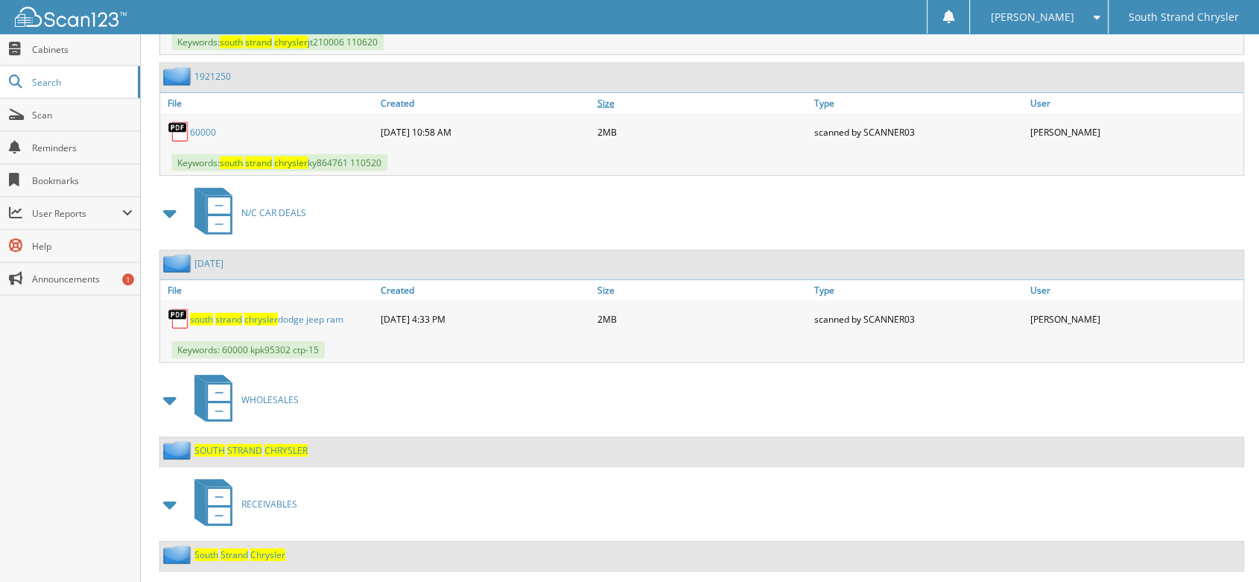
scroll to position [4210, 0]
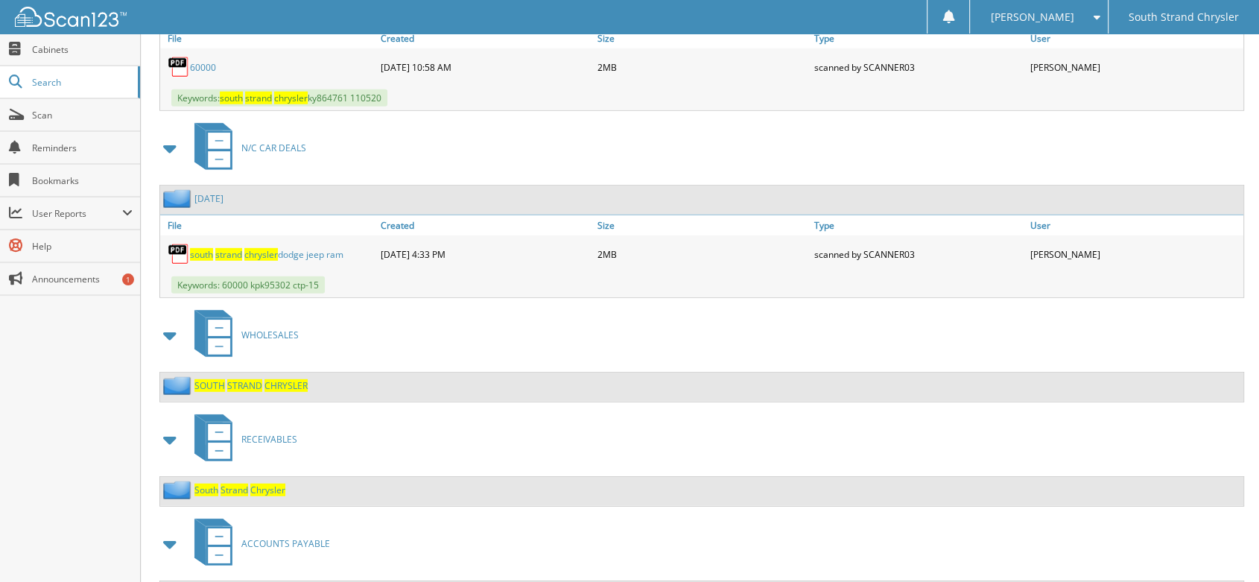
click at [279, 433] on span "RECEIVABLES" at bounding box center [269, 439] width 56 height 13
